Goal: Communication & Community: Answer question/provide support

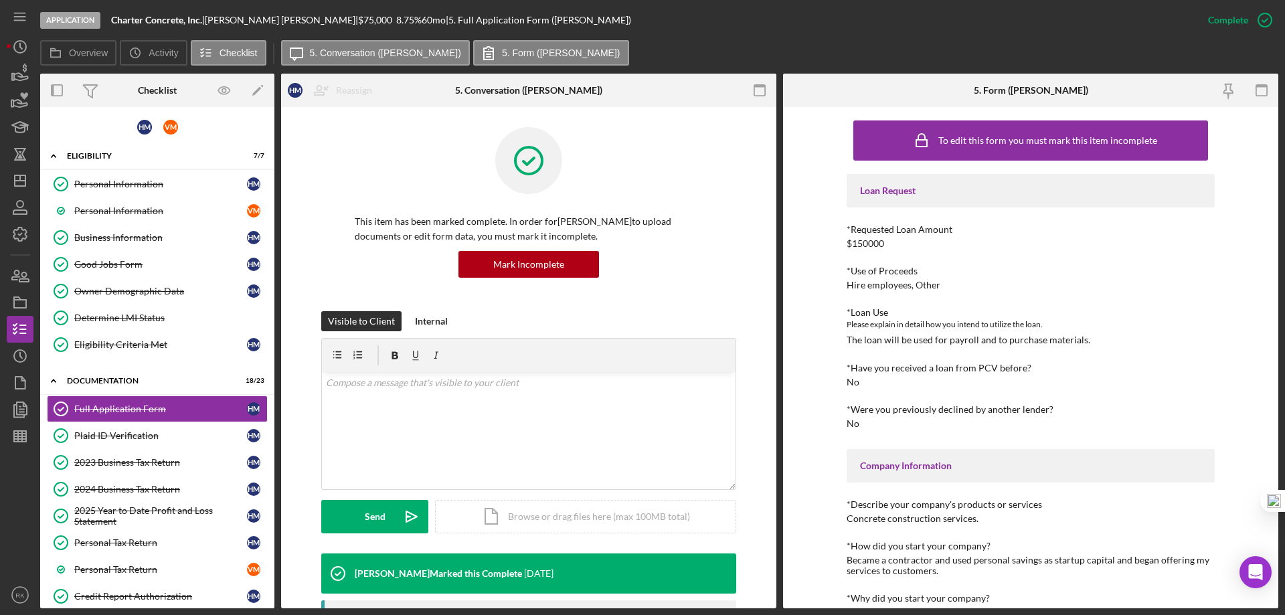
scroll to position [45, 0]
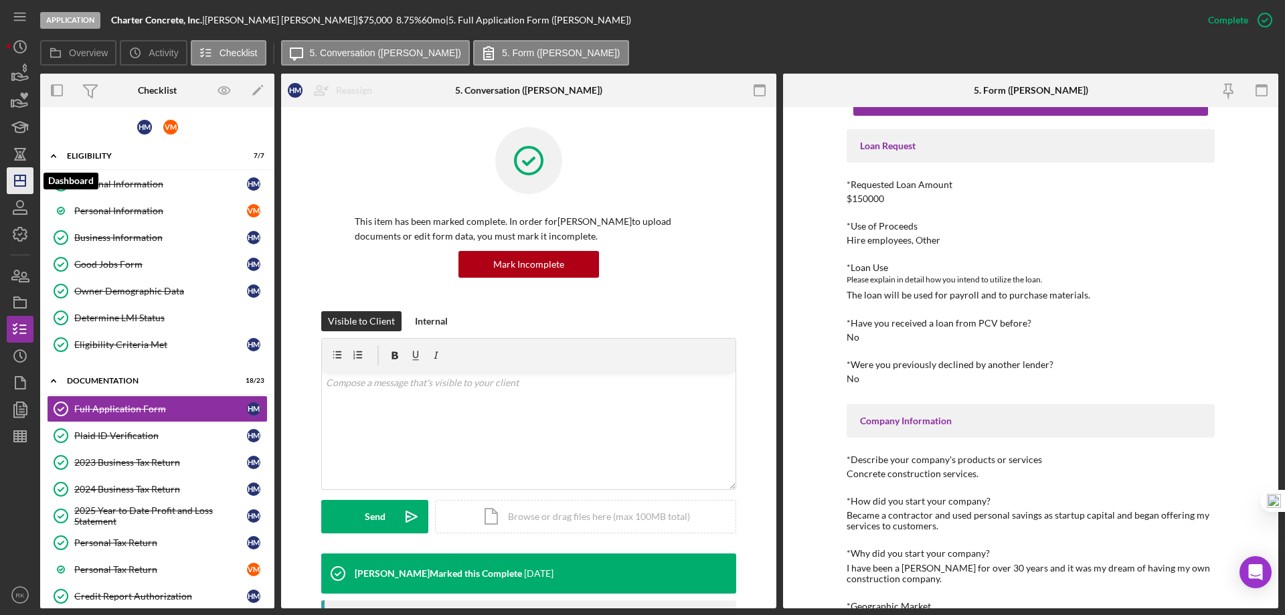
click at [25, 175] on icon "Icon/Dashboard" at bounding box center [19, 180] width 33 height 33
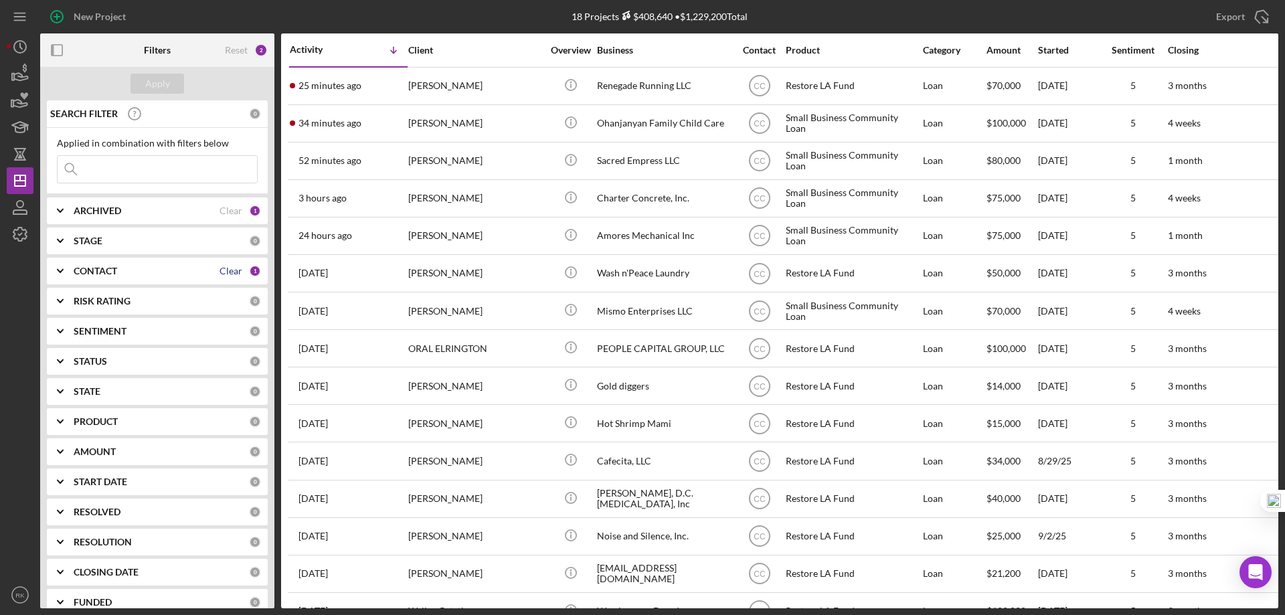
drag, startPoint x: 228, startPoint y: 268, endPoint x: 216, endPoint y: 269, distance: 12.1
click at [228, 268] on div "Clear" at bounding box center [231, 271] width 23 height 11
click at [116, 277] on div "CONTACT 0" at bounding box center [167, 271] width 187 height 12
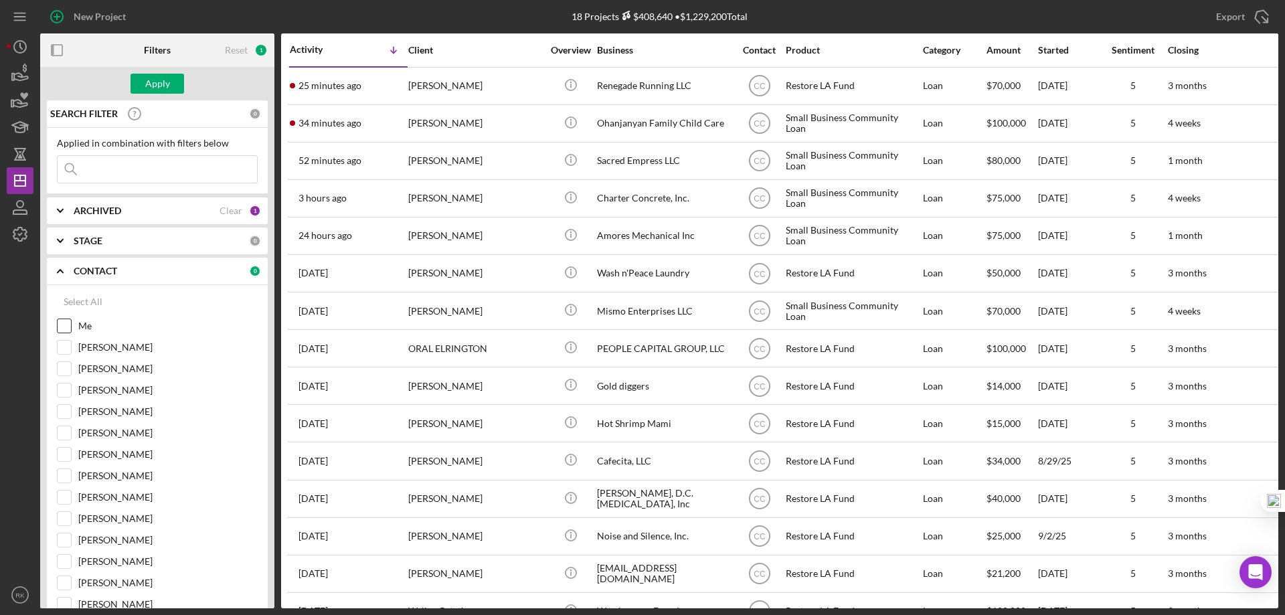
click at [74, 326] on div "Me" at bounding box center [157, 329] width 201 height 21
drag, startPoint x: 67, startPoint y: 322, endPoint x: 105, endPoint y: 266, distance: 67.4
click at [67, 321] on input "Me" at bounding box center [64, 325] width 13 height 13
checkbox input "true"
click at [163, 84] on div "Apply" at bounding box center [157, 84] width 25 height 20
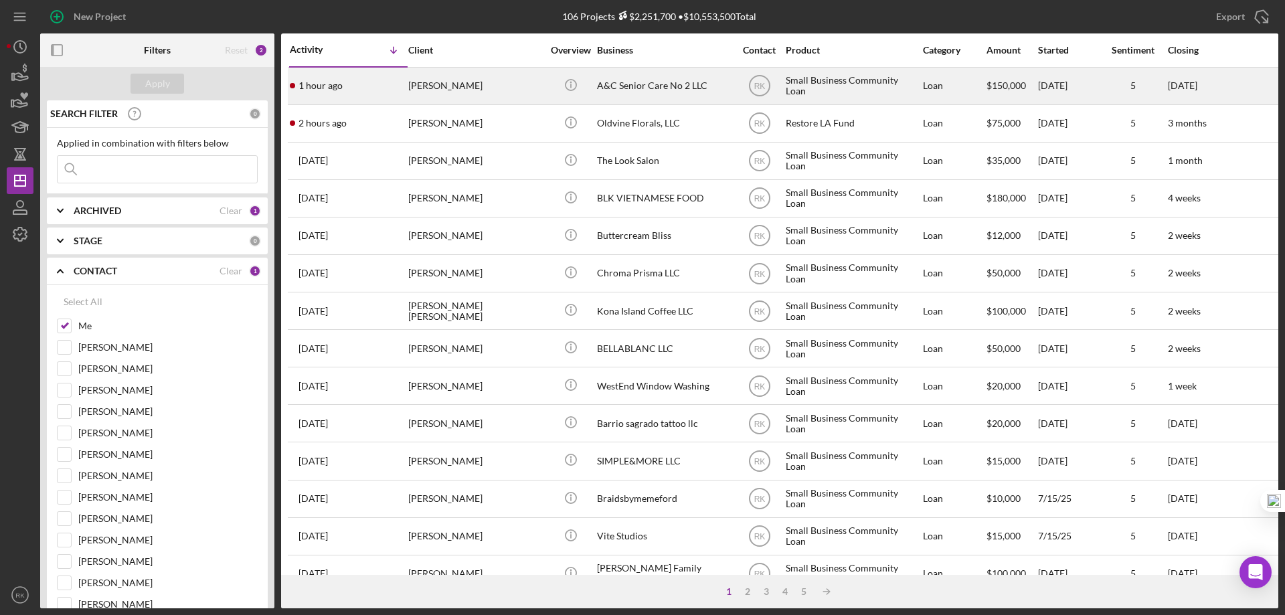
click at [617, 88] on div "A&C Senior Care No 2 LLC" at bounding box center [664, 85] width 134 height 35
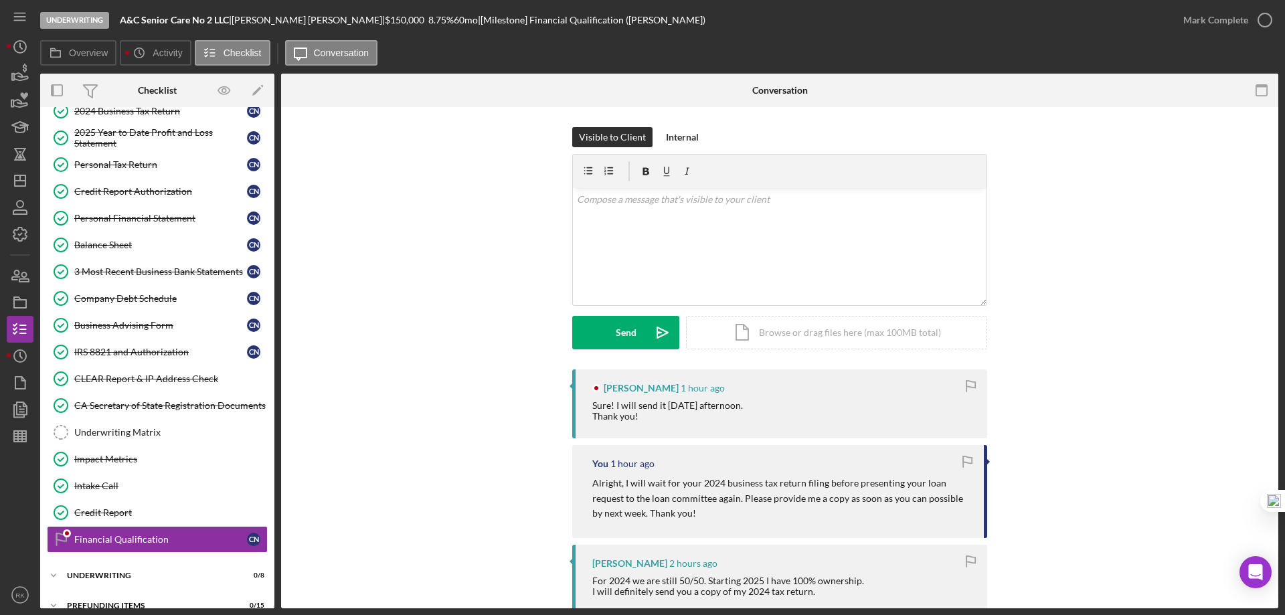
scroll to position [171, 0]
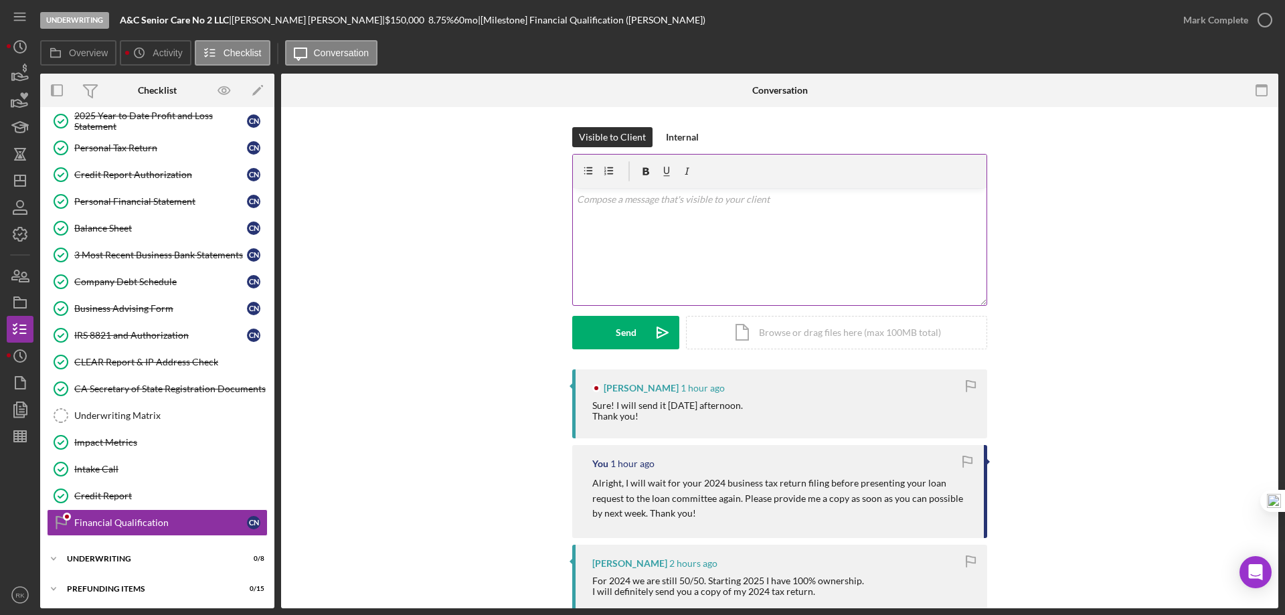
click at [604, 218] on div "v Color teal Color pink Remove color Add row above Add row below Add column bef…" at bounding box center [780, 246] width 414 height 117
click at [621, 331] on div "Send" at bounding box center [626, 332] width 21 height 33
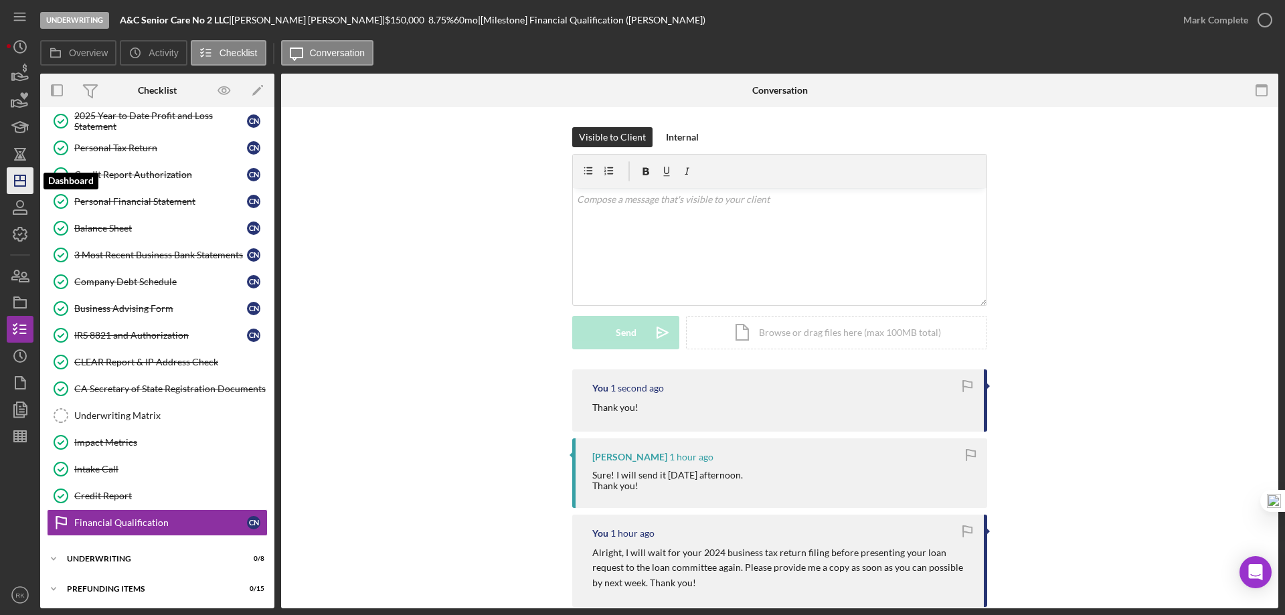
click at [16, 186] on polygon "button" at bounding box center [20, 180] width 11 height 11
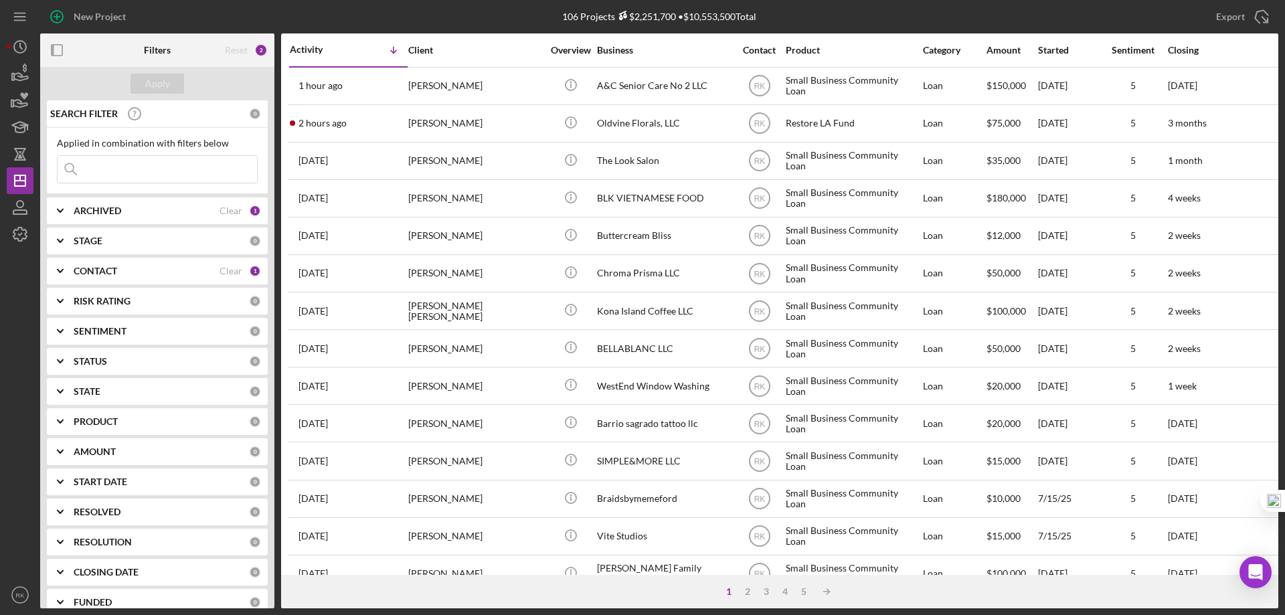
click at [232, 272] on div "Clear" at bounding box center [231, 271] width 23 height 11
click at [104, 272] on b "CONTACT" at bounding box center [96, 271] width 44 height 11
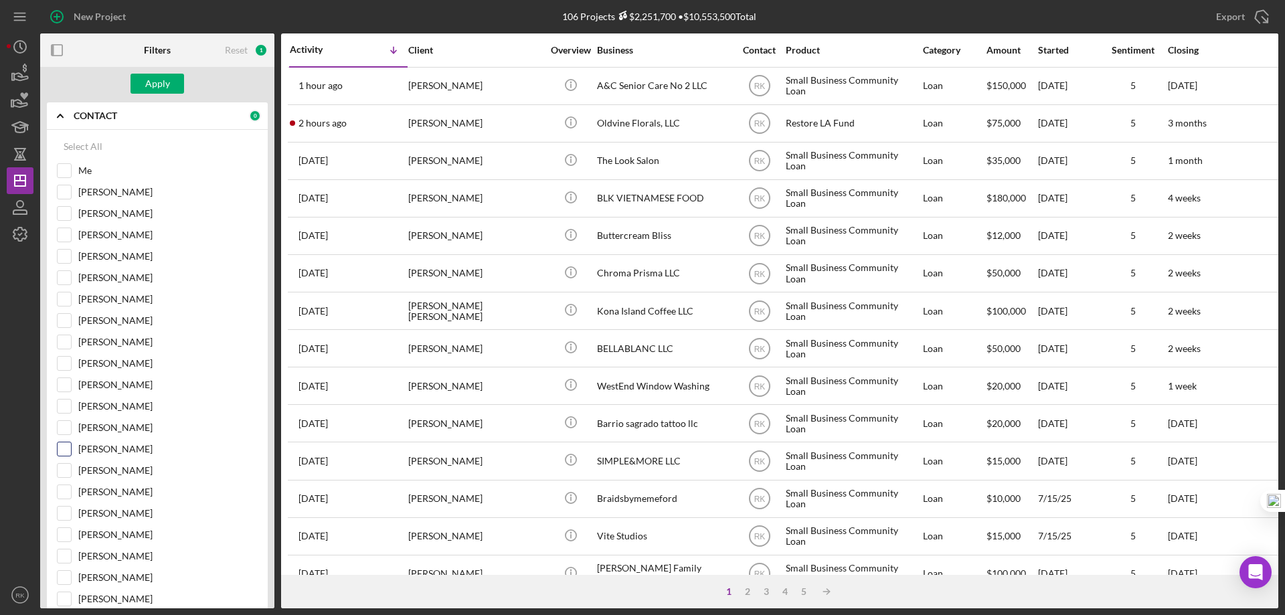
scroll to position [156, 0]
click at [63, 299] on input "[PERSON_NAME]" at bounding box center [64, 298] width 13 height 13
checkbox input "true"
click at [149, 88] on div "Apply" at bounding box center [157, 84] width 25 height 20
